Goal: Check status: Check status

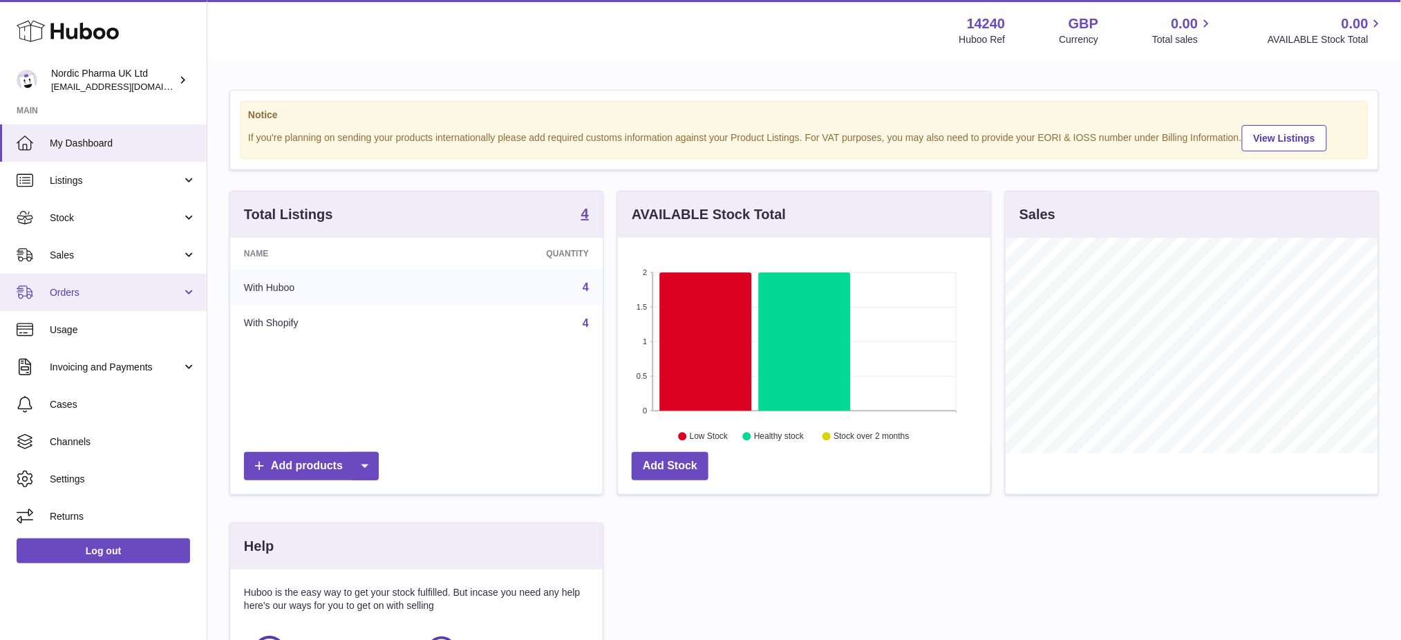
scroll to position [215, 372]
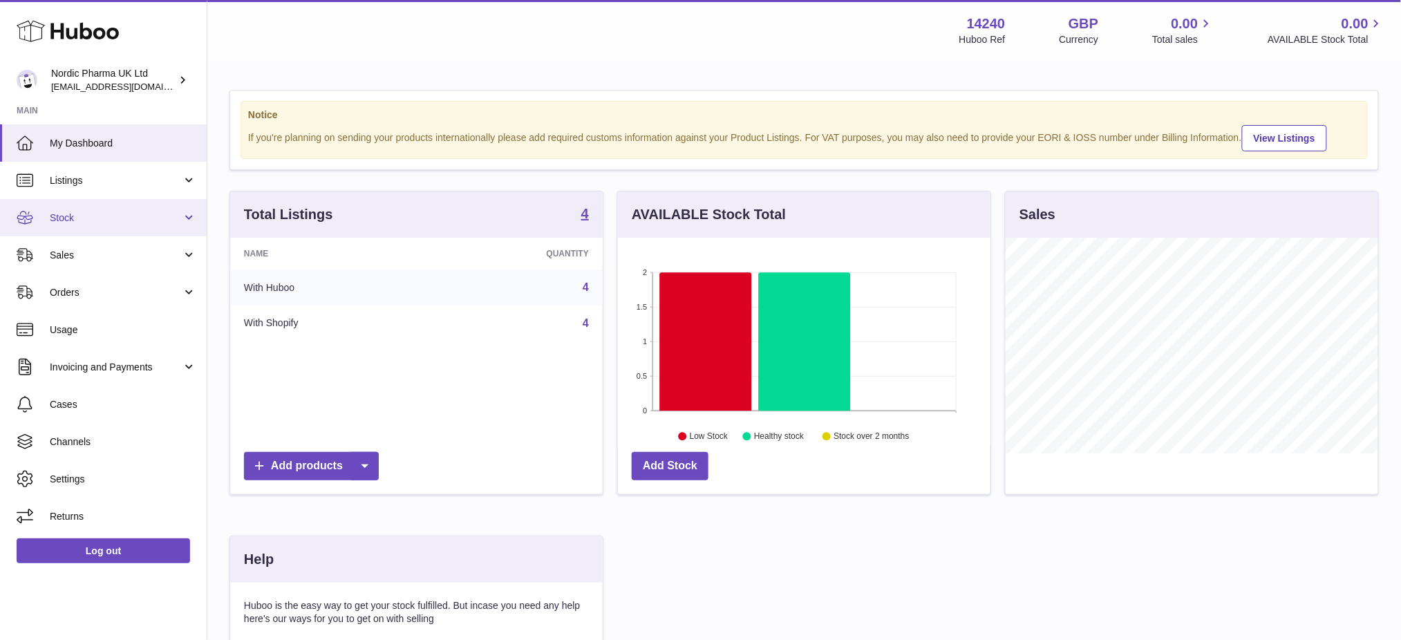
click at [79, 226] on link "Stock" at bounding box center [103, 217] width 207 height 37
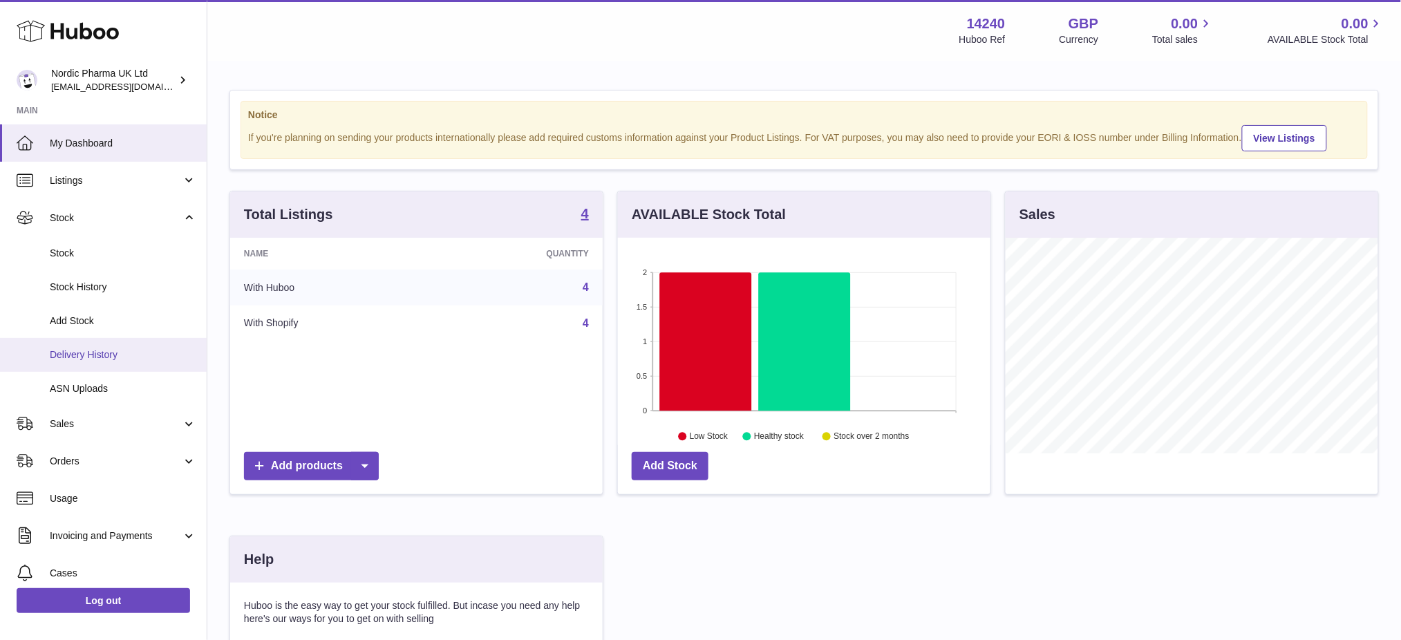
click at [86, 344] on link "Delivery History" at bounding box center [103, 355] width 207 height 34
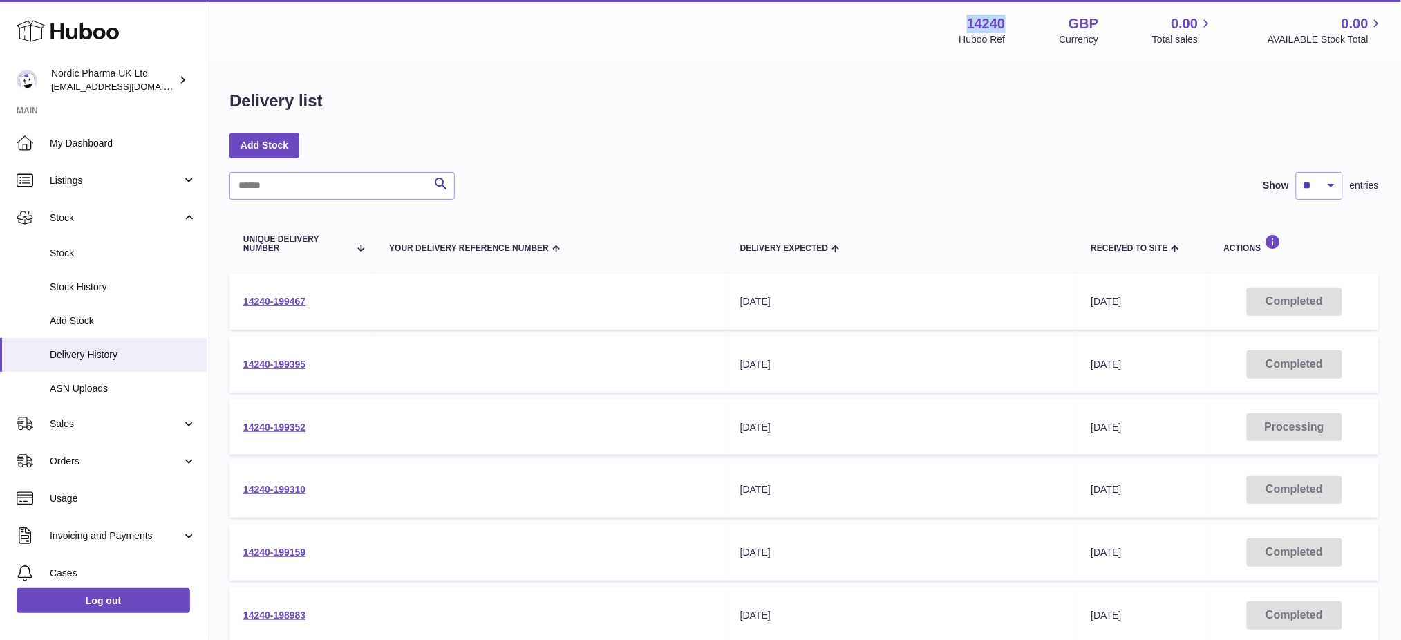
drag, startPoint x: 1005, startPoint y: 30, endPoint x: 946, endPoint y: 22, distance: 59.2
click at [959, 22] on div "14240 Huboo Ref GBP Currency 0.00 Total sales 0.00 AVAILABLE Stock Total" at bounding box center [1171, 31] width 425 height 32
copy strong "14240"
